Goal: Task Accomplishment & Management: Manage account settings

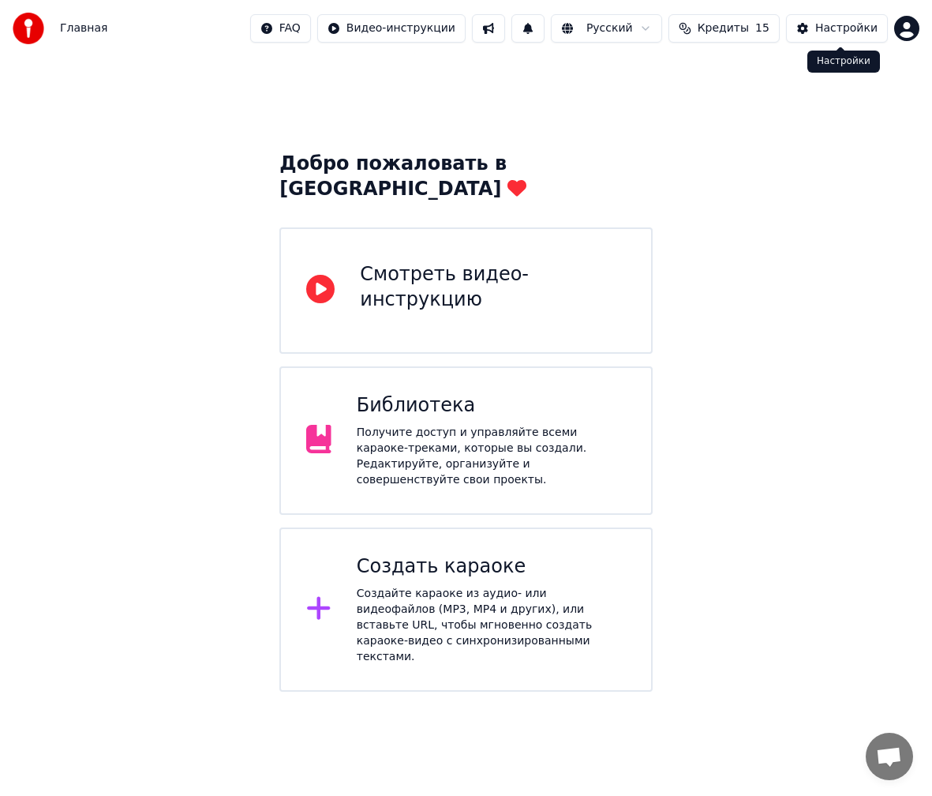
click at [827, 22] on div "Настройки" at bounding box center [846, 29] width 62 height 16
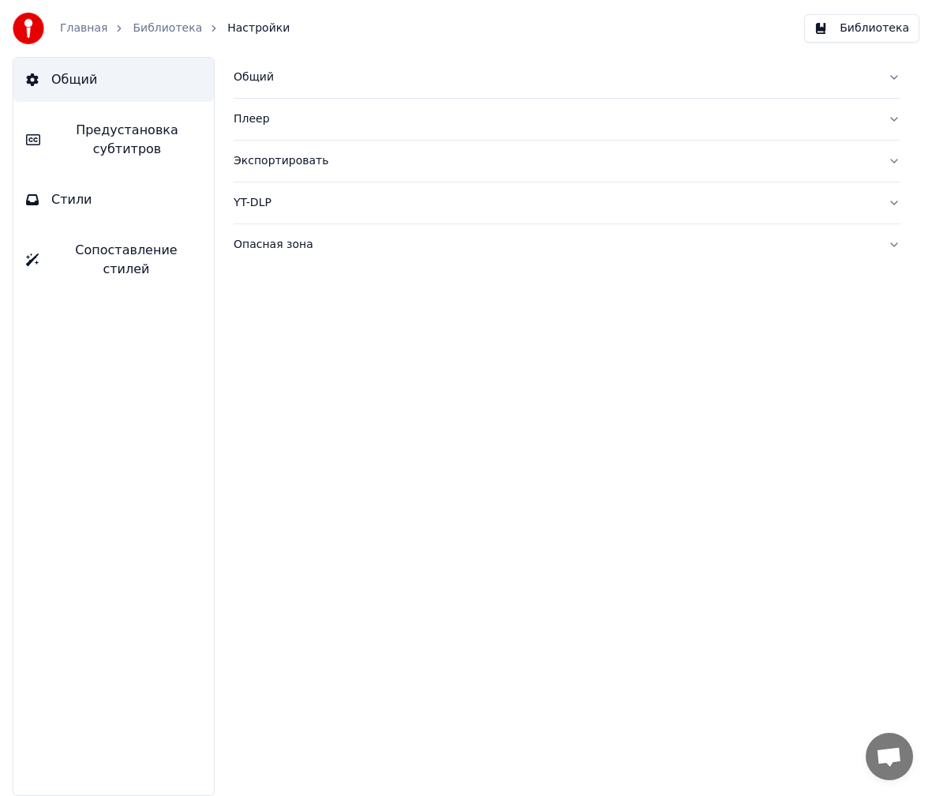
click at [145, 241] on button "Сопоставление стилей" at bounding box center [113, 259] width 200 height 63
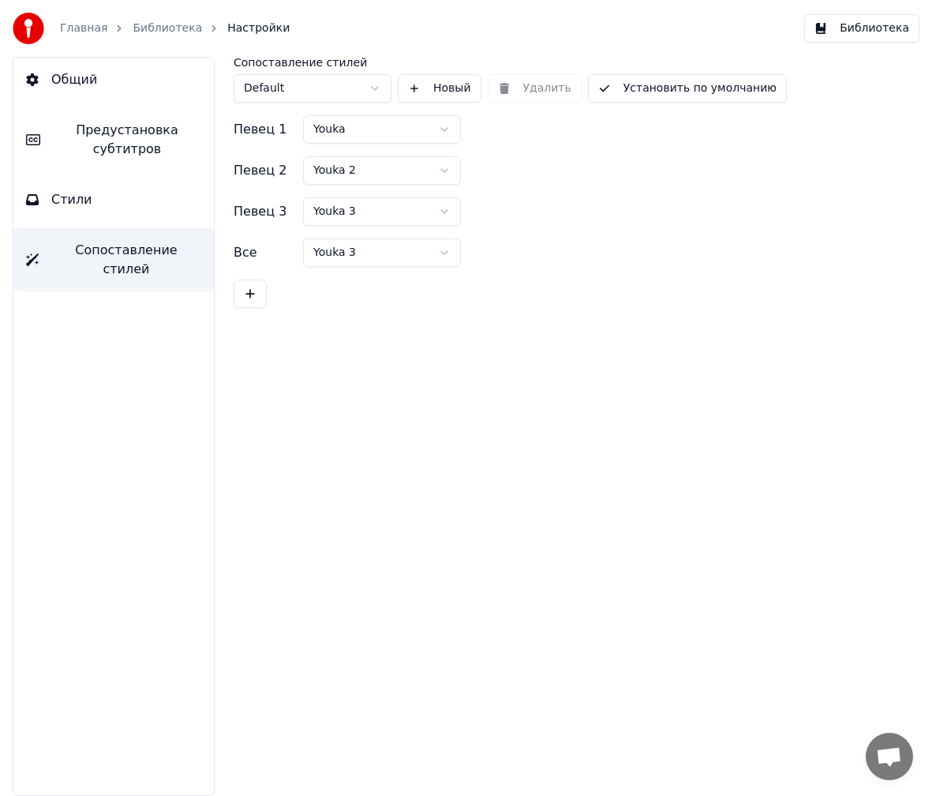
click at [62, 200] on span "Стили" at bounding box center [71, 199] width 41 height 19
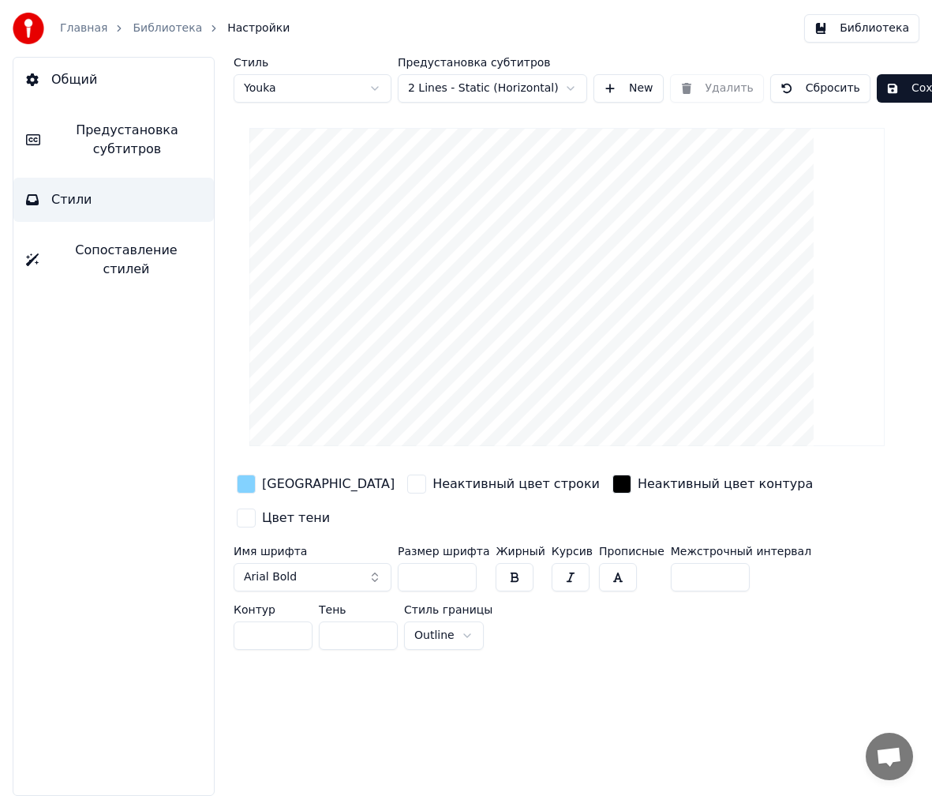
click at [133, 159] on button "Предустановка субтитров" at bounding box center [113, 139] width 200 height 63
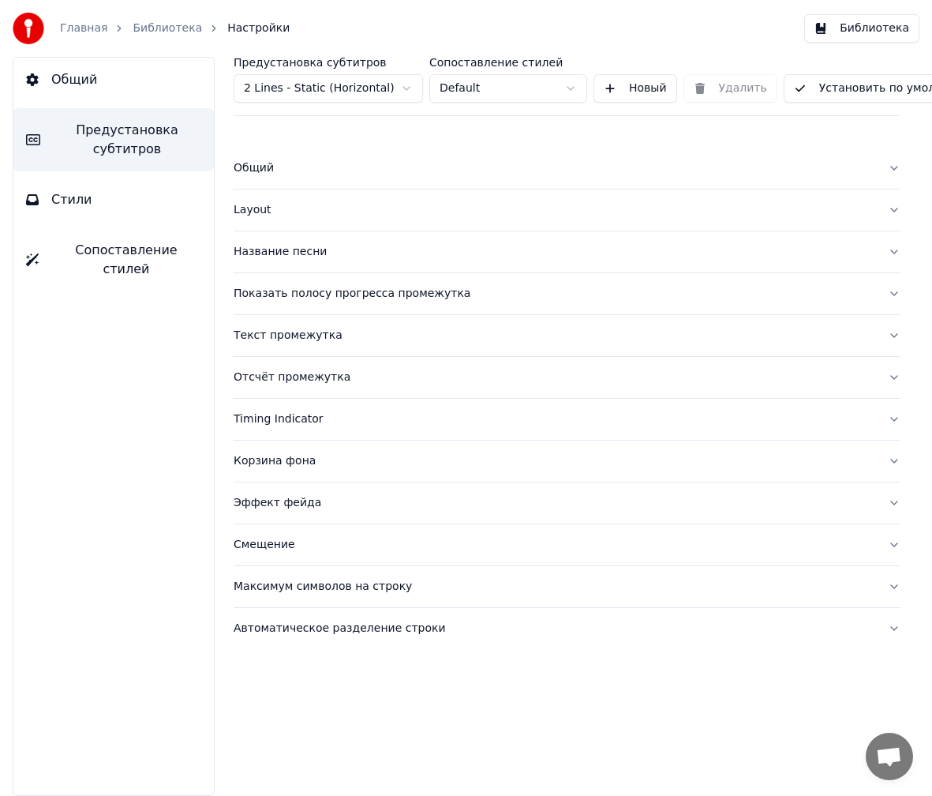
click at [122, 93] on button "Общий" at bounding box center [113, 80] width 200 height 44
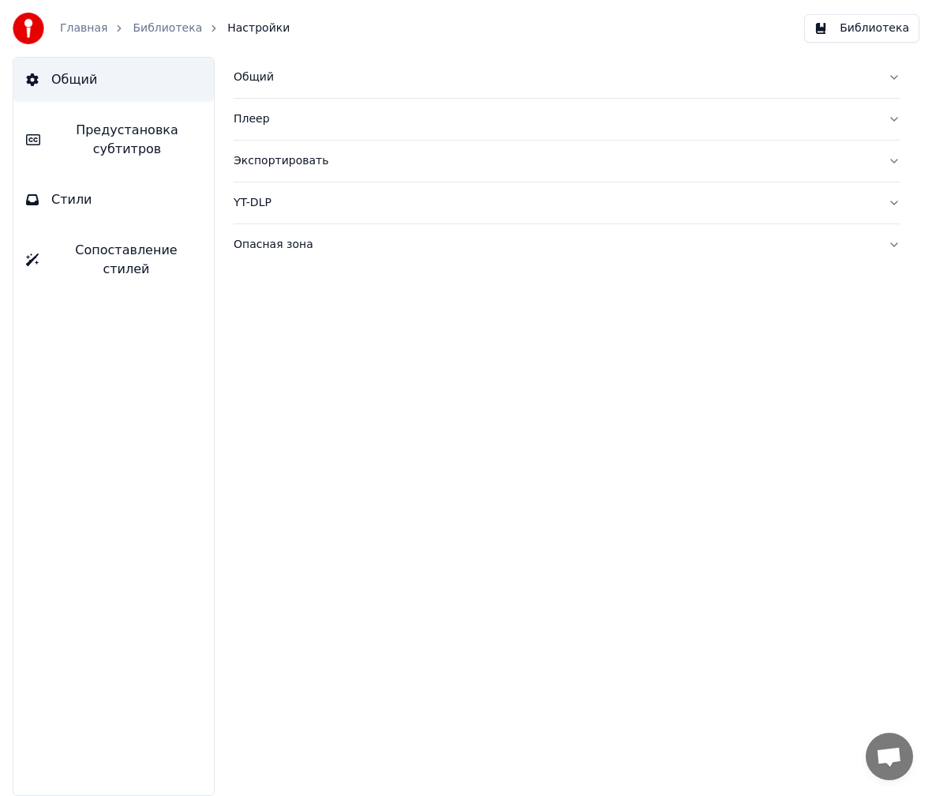
click at [324, 232] on button "Опасная зона" at bounding box center [567, 244] width 667 height 41
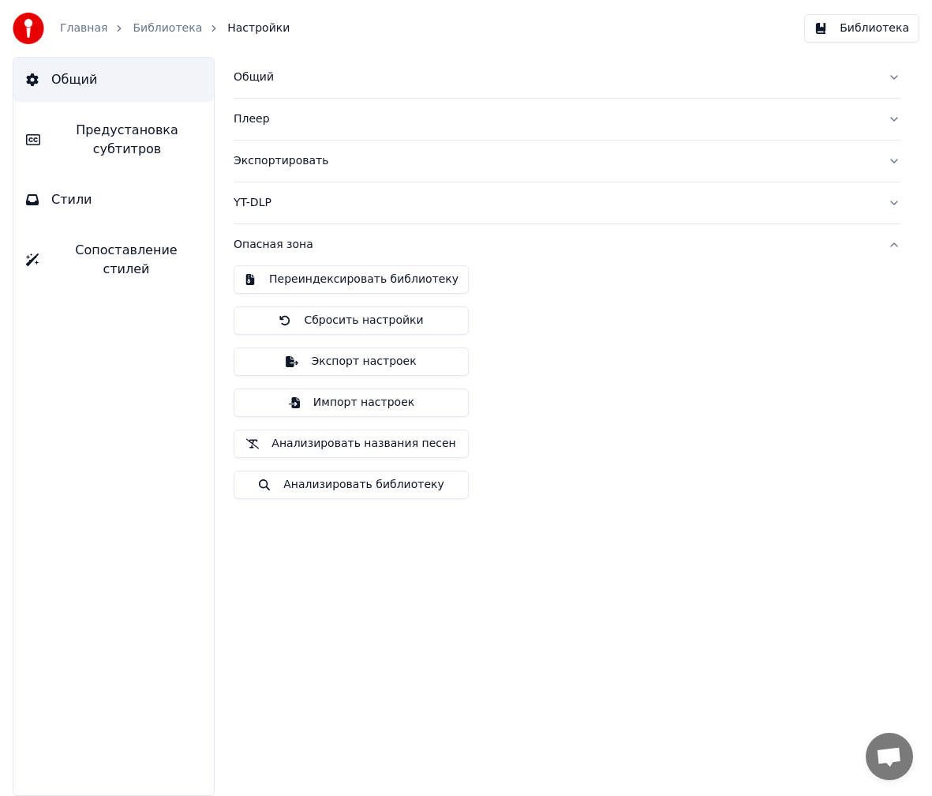
click at [315, 395] on button "Импорт настроек" at bounding box center [351, 402] width 235 height 28
